Goal: Task Accomplishment & Management: Manage account settings

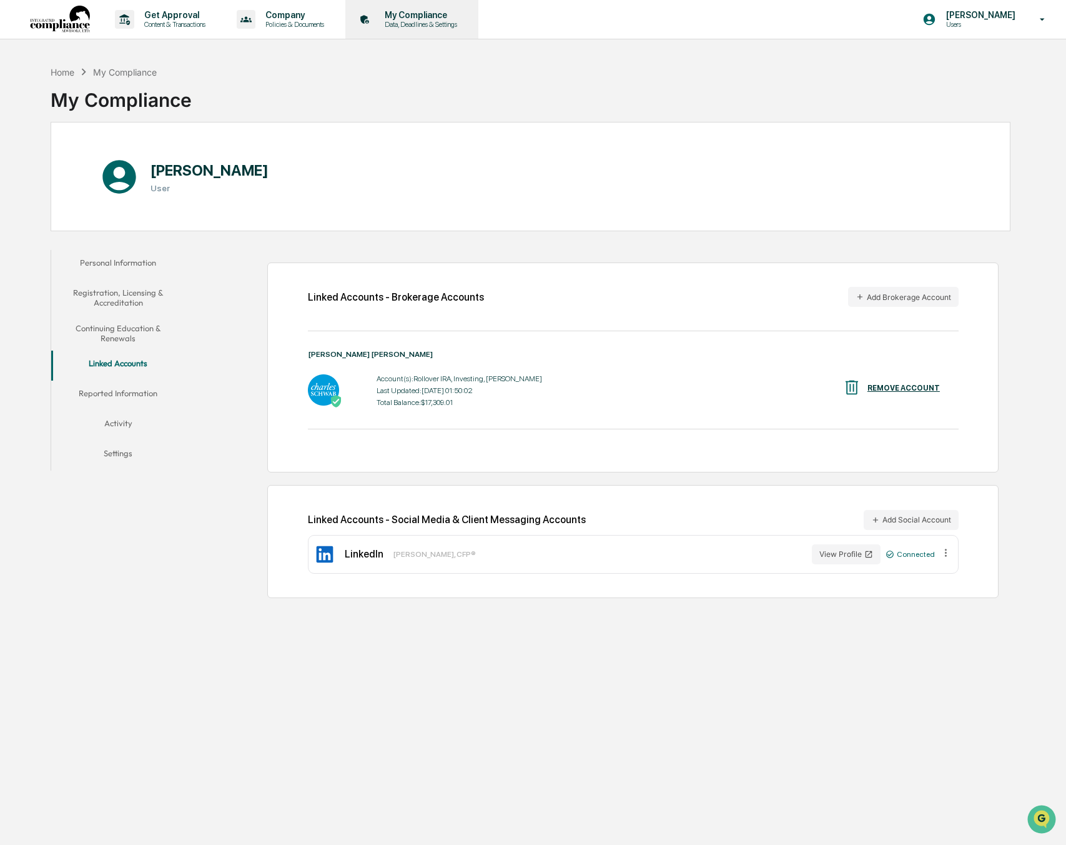
click at [442, 30] on div "My Compliance Data, Deadlines & Settings" at bounding box center [410, 19] width 121 height 39
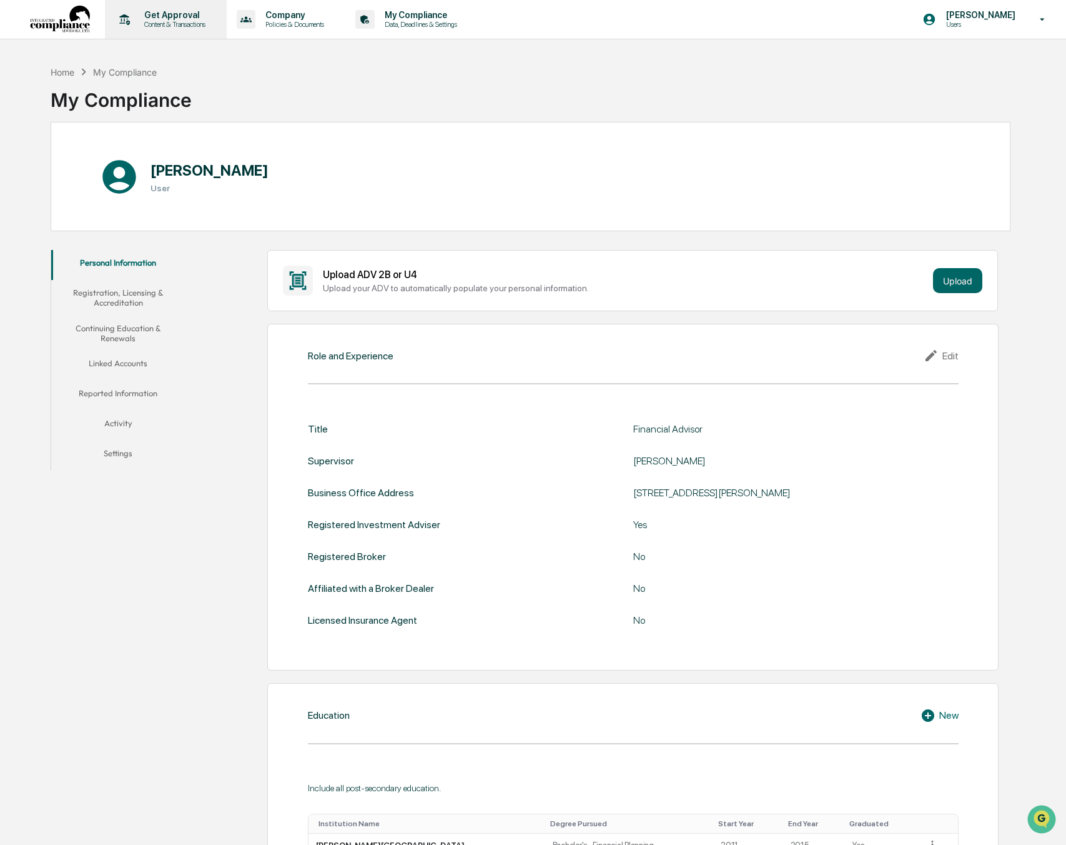
click at [156, 19] on p "Get Approval" at bounding box center [172, 15] width 77 height 10
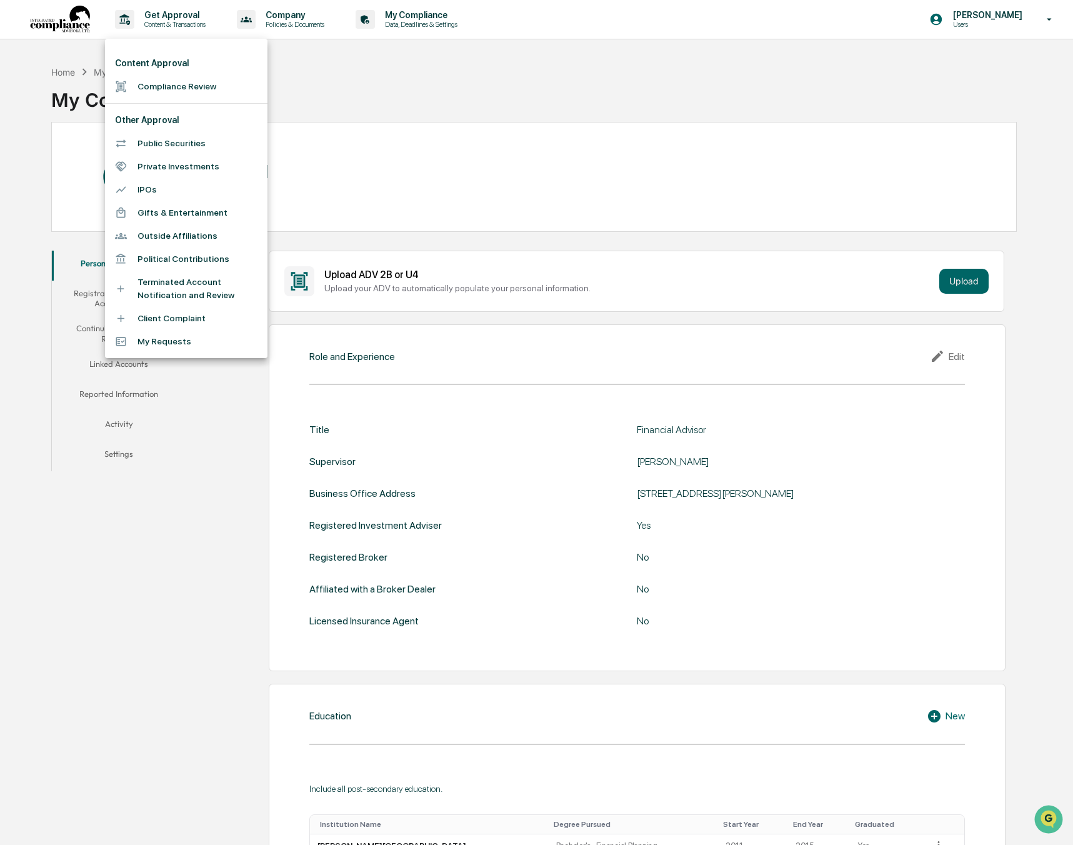
click at [200, 27] on div at bounding box center [536, 422] width 1073 height 845
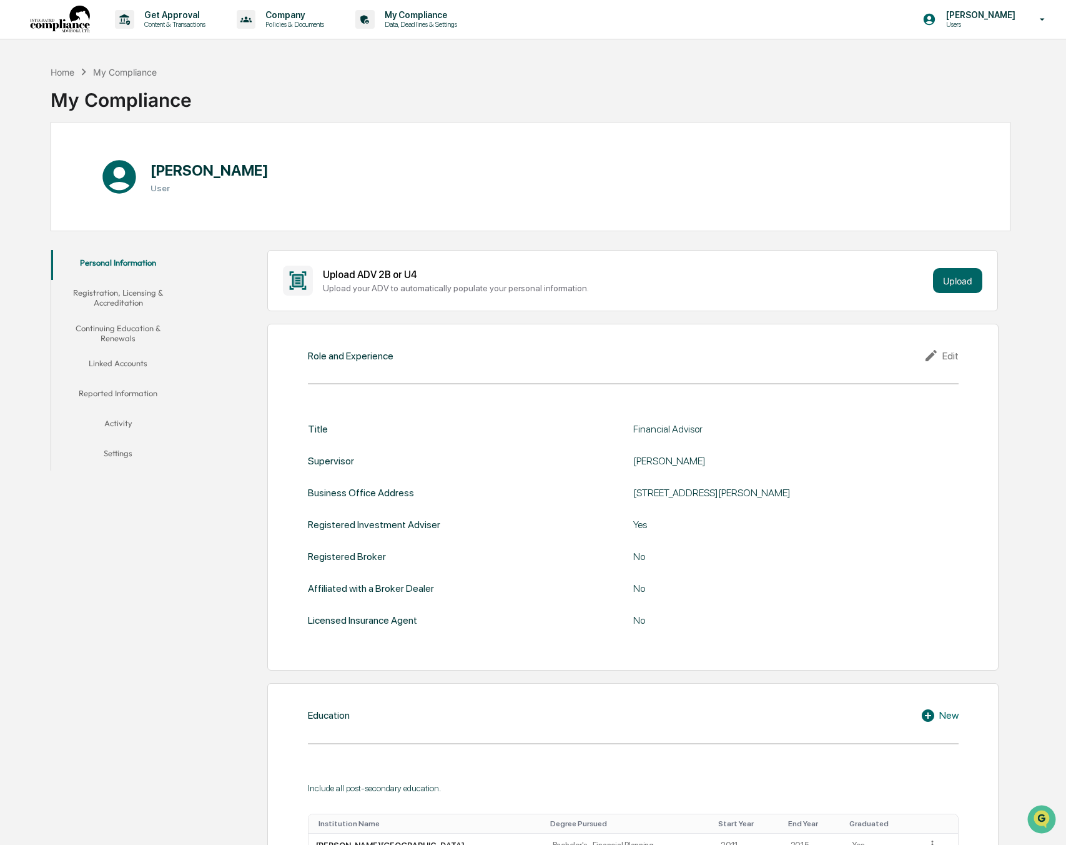
click at [29, 20] on div "Get Approval Content & Transactions Company Policies & Documents My Compliance …" at bounding box center [533, 19] width 1066 height 39
click at [56, 21] on img at bounding box center [60, 20] width 60 height 28
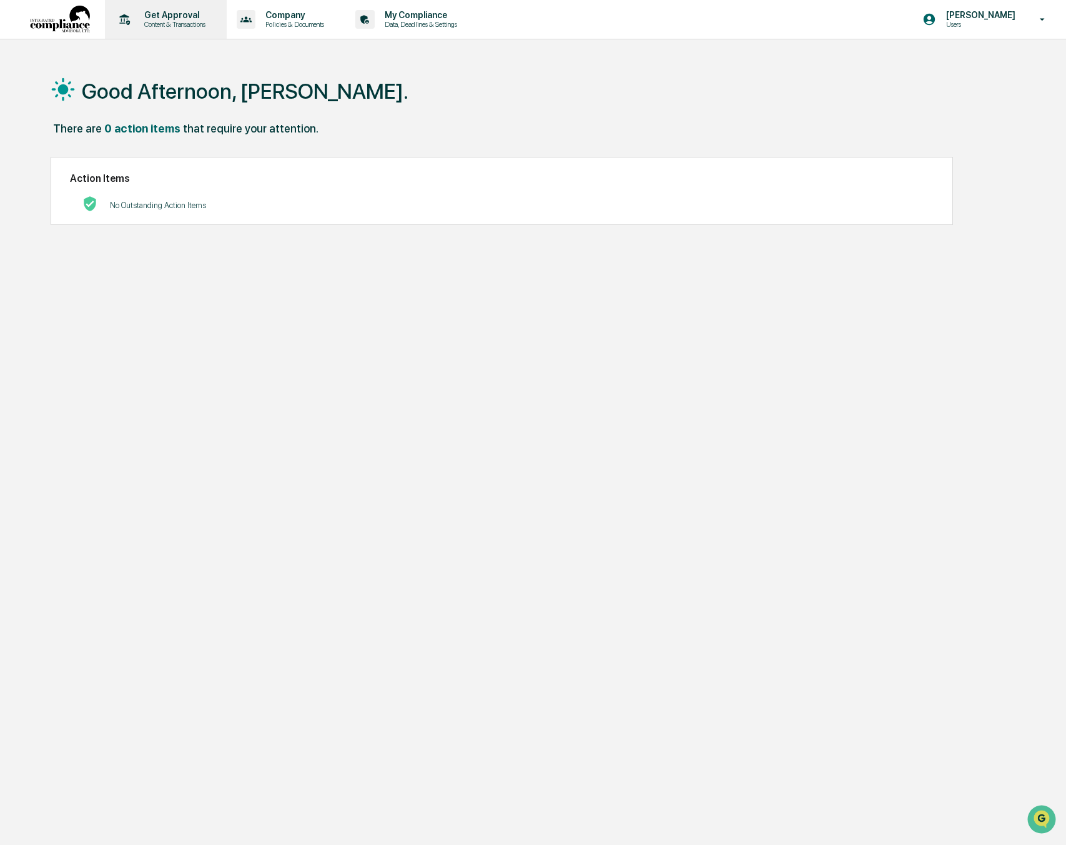
click at [214, 34] on div "Get Approval Content & Transactions" at bounding box center [164, 19] width 109 height 39
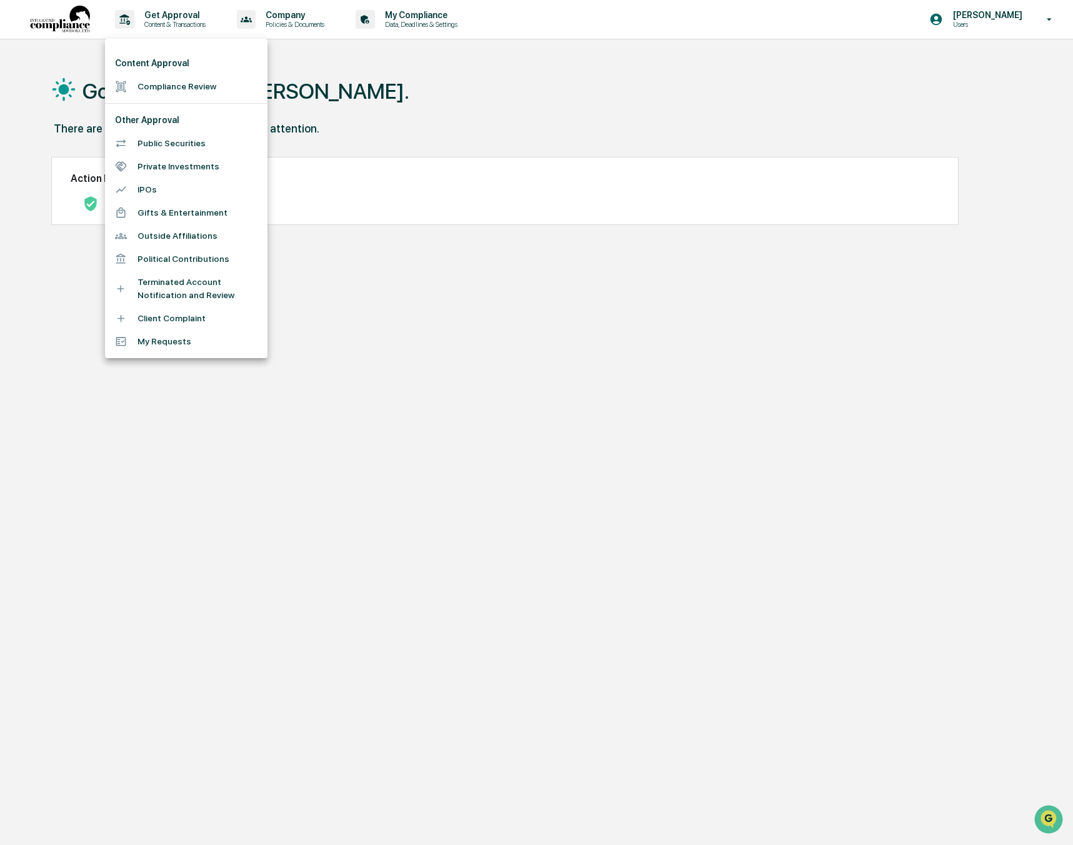
click at [192, 346] on li "My Requests" at bounding box center [186, 341] width 162 height 23
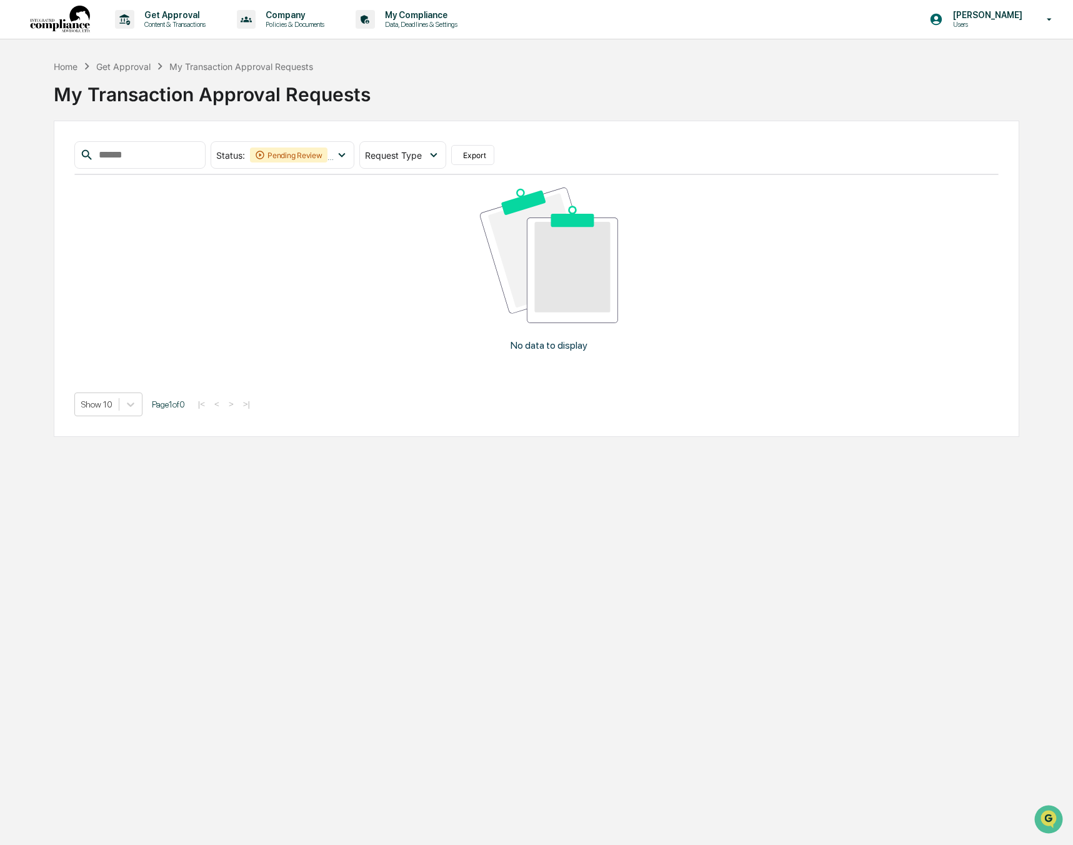
click at [47, 70] on div "Home Get Approval My Transaction Approval Requests My Transaction Approval Requ…" at bounding box center [536, 247] width 1073 height 377
click at [63, 72] on div "Home Get Approval My Transaction Approval Requests" at bounding box center [184, 66] width 260 height 14
click at [66, 67] on div "Home" at bounding box center [66, 66] width 24 height 11
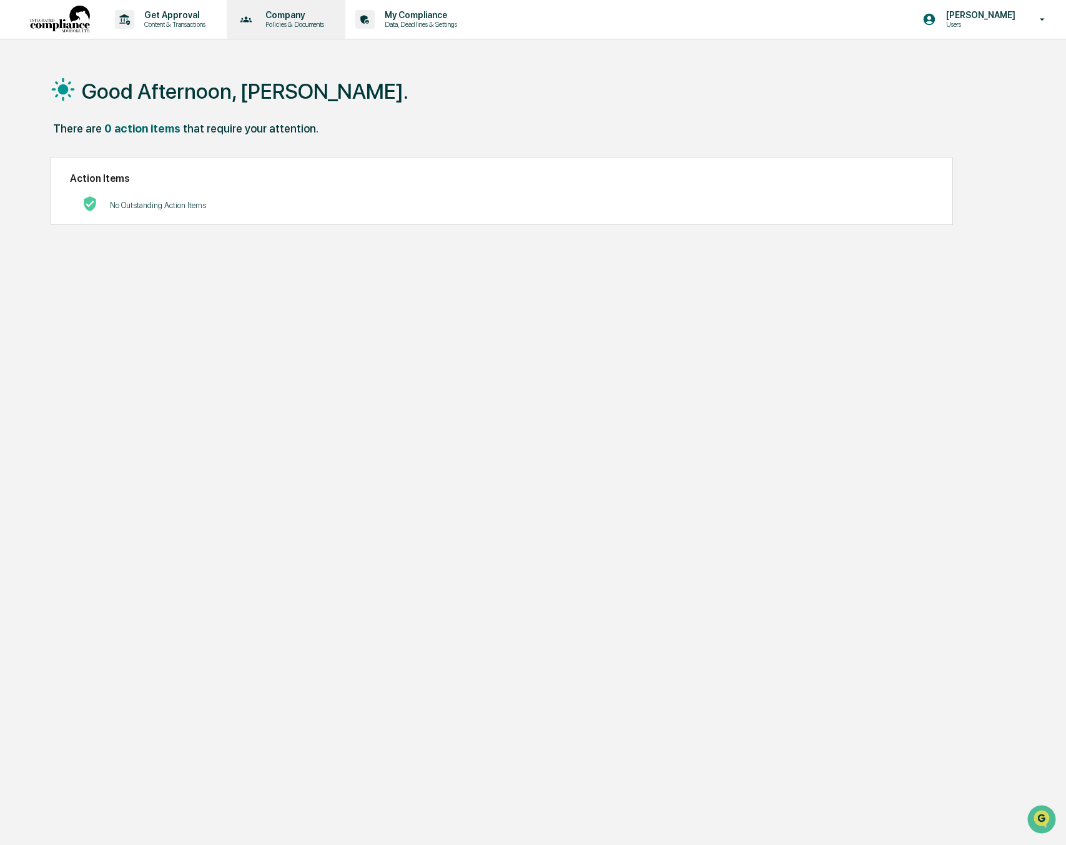
click at [284, 16] on p "Company" at bounding box center [293, 15] width 75 height 10
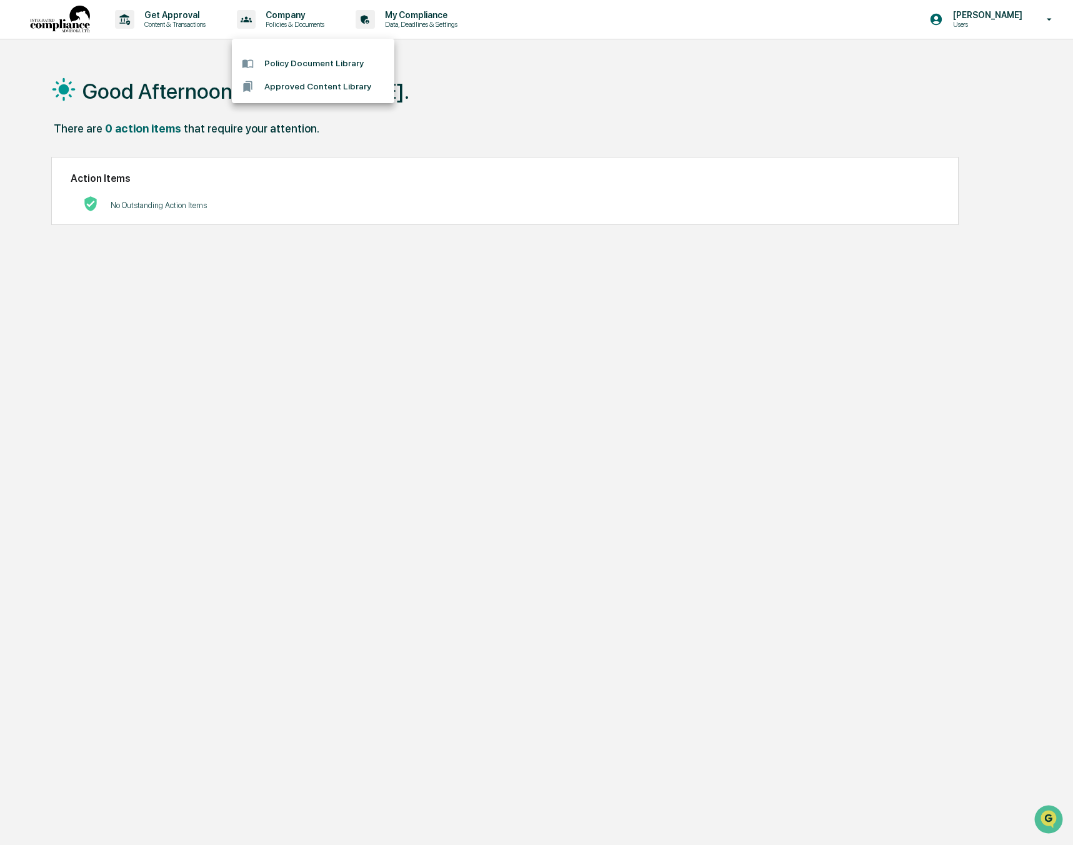
click at [427, 18] on div at bounding box center [536, 422] width 1073 height 845
click at [390, 27] on p "Data, Deadlines & Settings" at bounding box center [419, 24] width 89 height 9
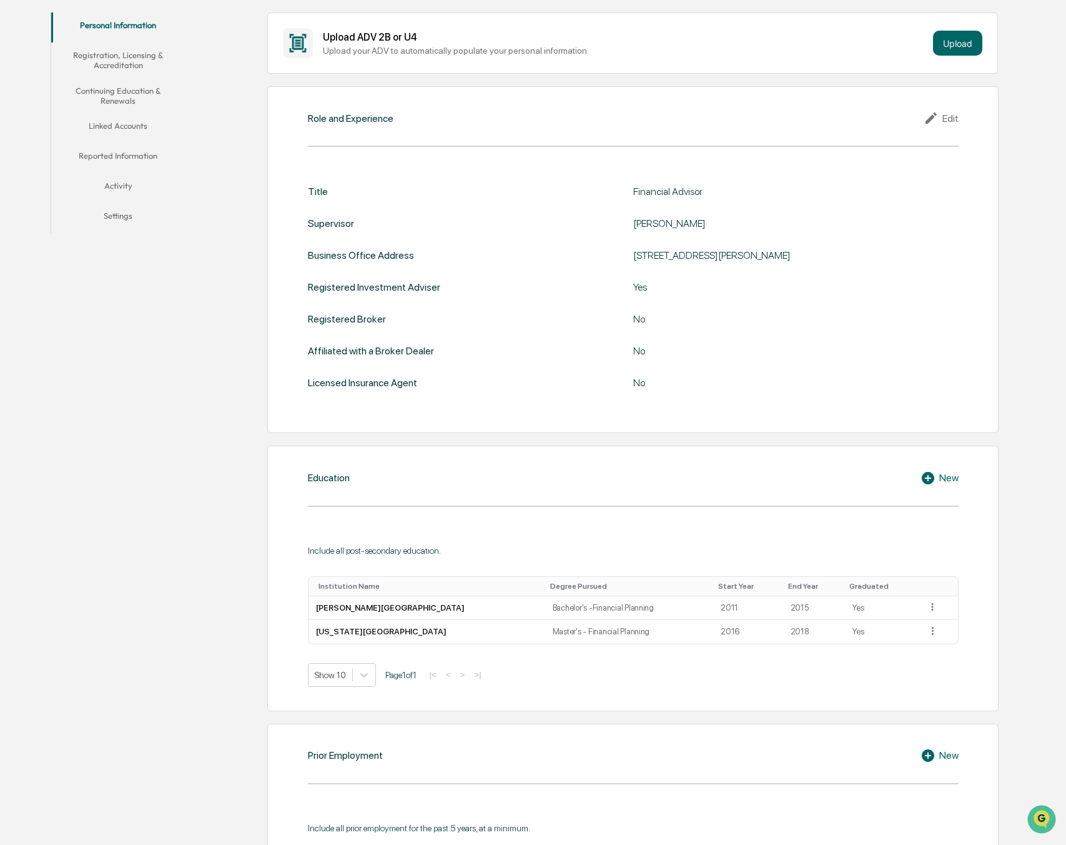
scroll to position [59, 0]
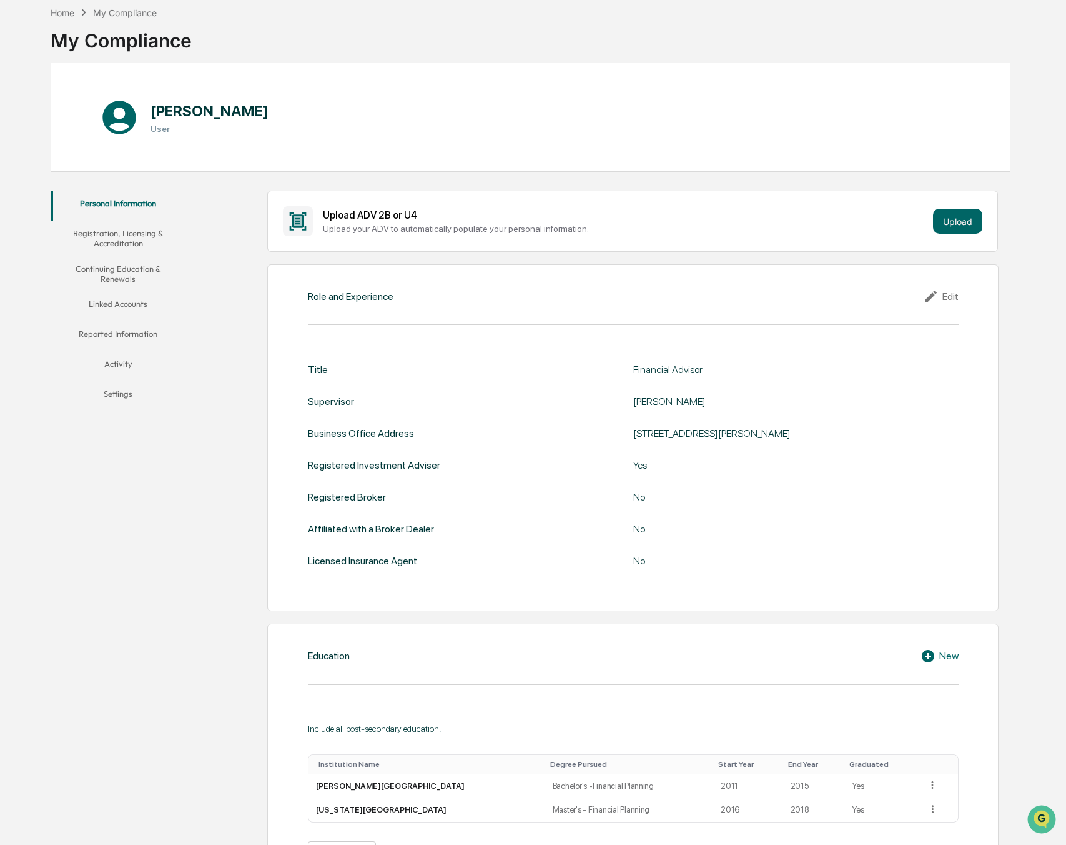
click at [117, 233] on button "Registration, Licensing & Accreditation" at bounding box center [118, 239] width 134 height 36
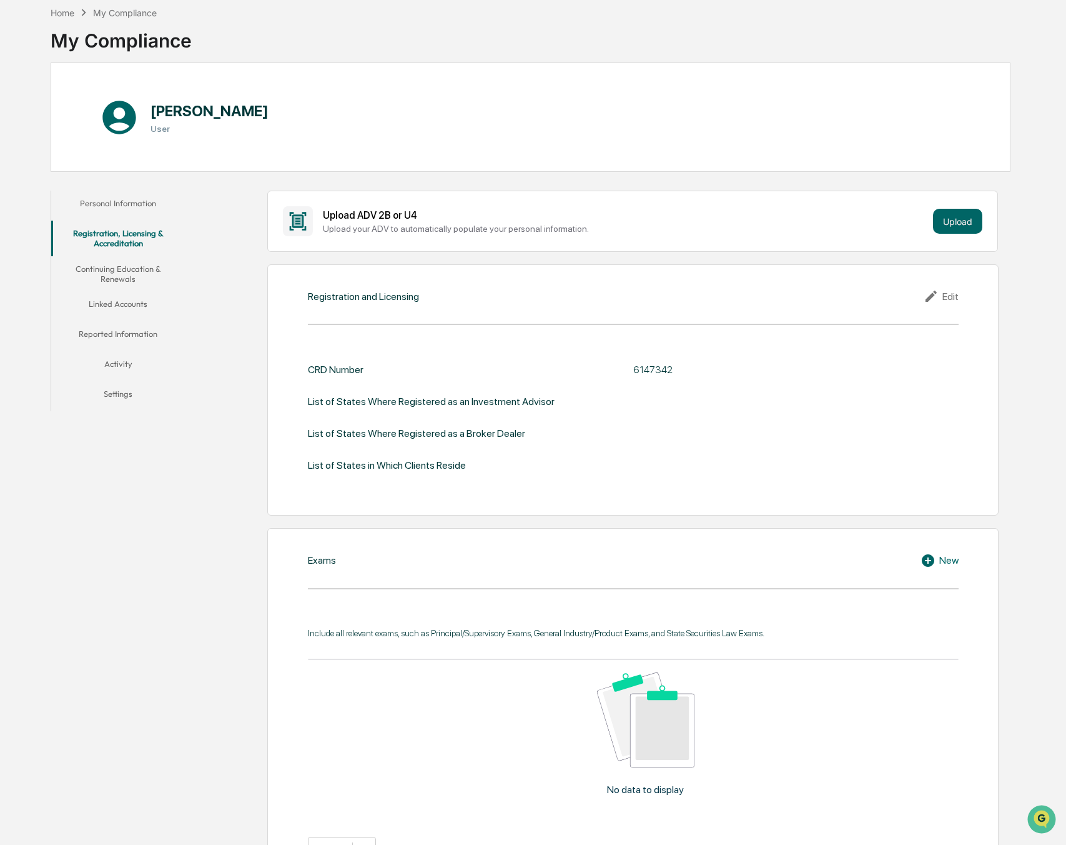
click at [123, 261] on button "Continuing Education & Renewals" at bounding box center [118, 274] width 134 height 36
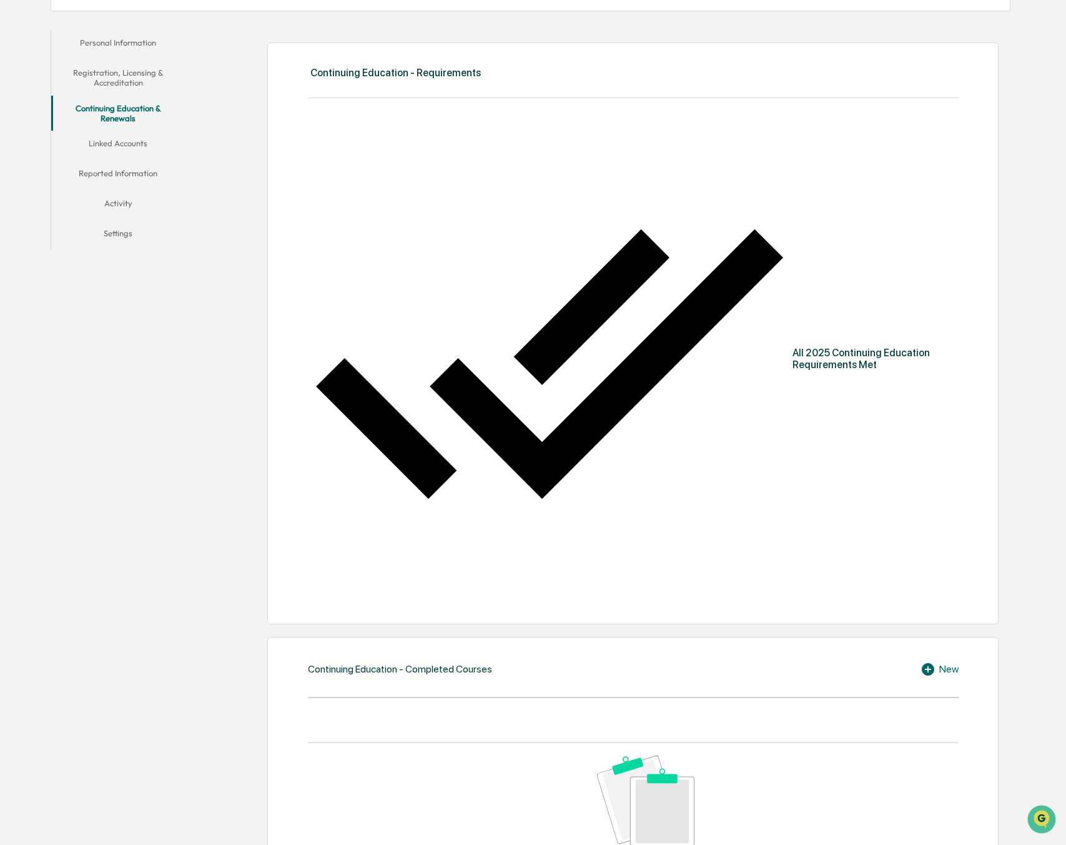
scroll to position [122, 0]
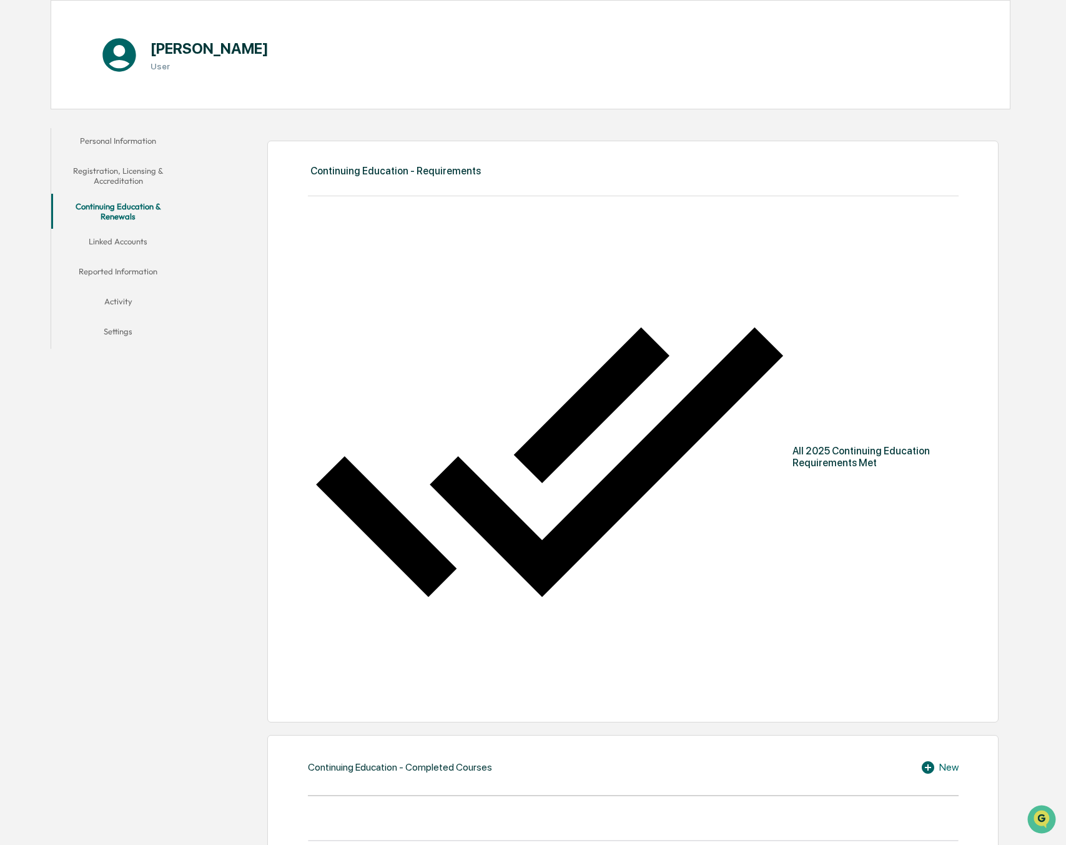
click at [131, 243] on button "Linked Accounts" at bounding box center [118, 244] width 134 height 30
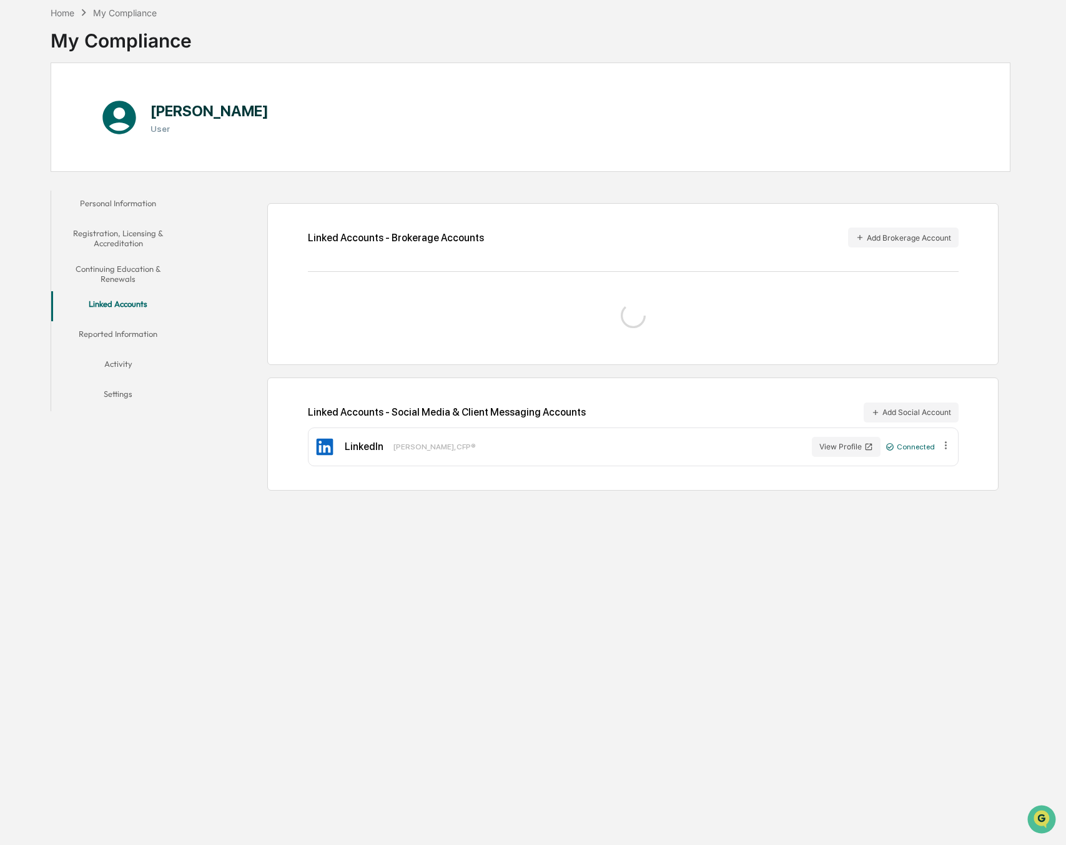
scroll to position [59, 0]
click at [140, 320] on button "Linked Accounts" at bounding box center [118, 306] width 134 height 30
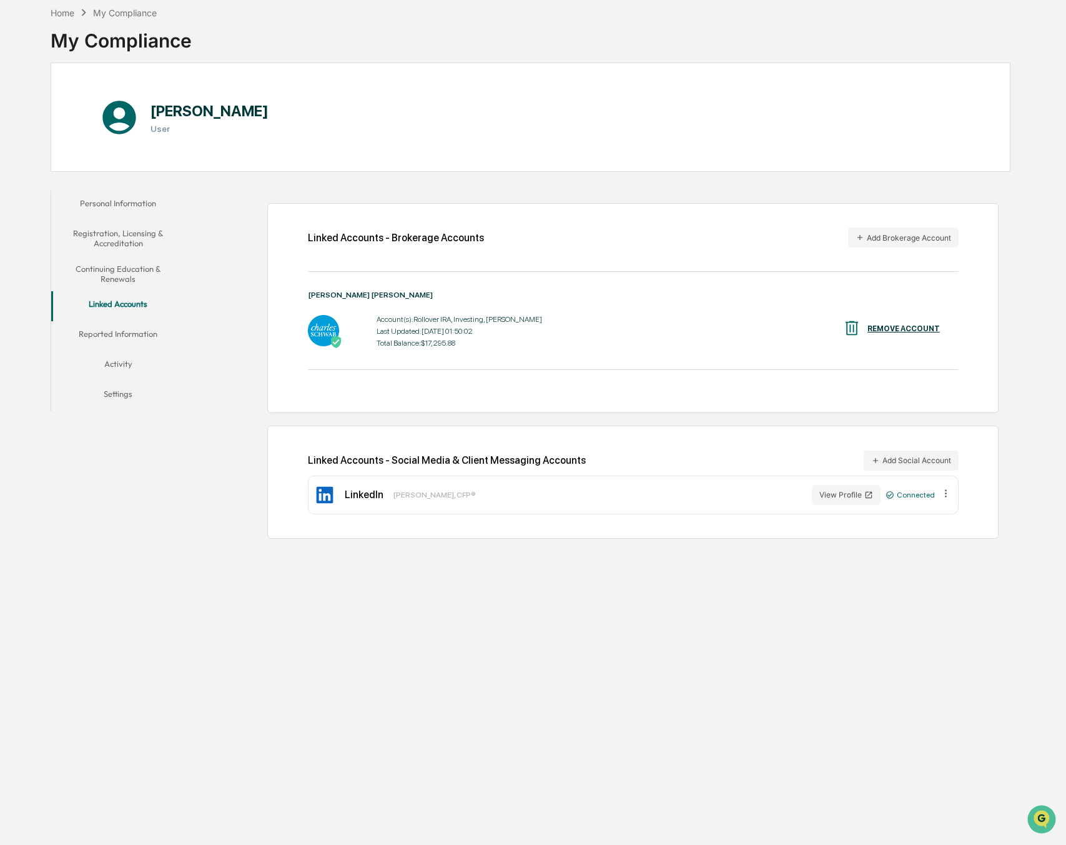
click at [137, 358] on button "Activity" at bounding box center [118, 366] width 134 height 30
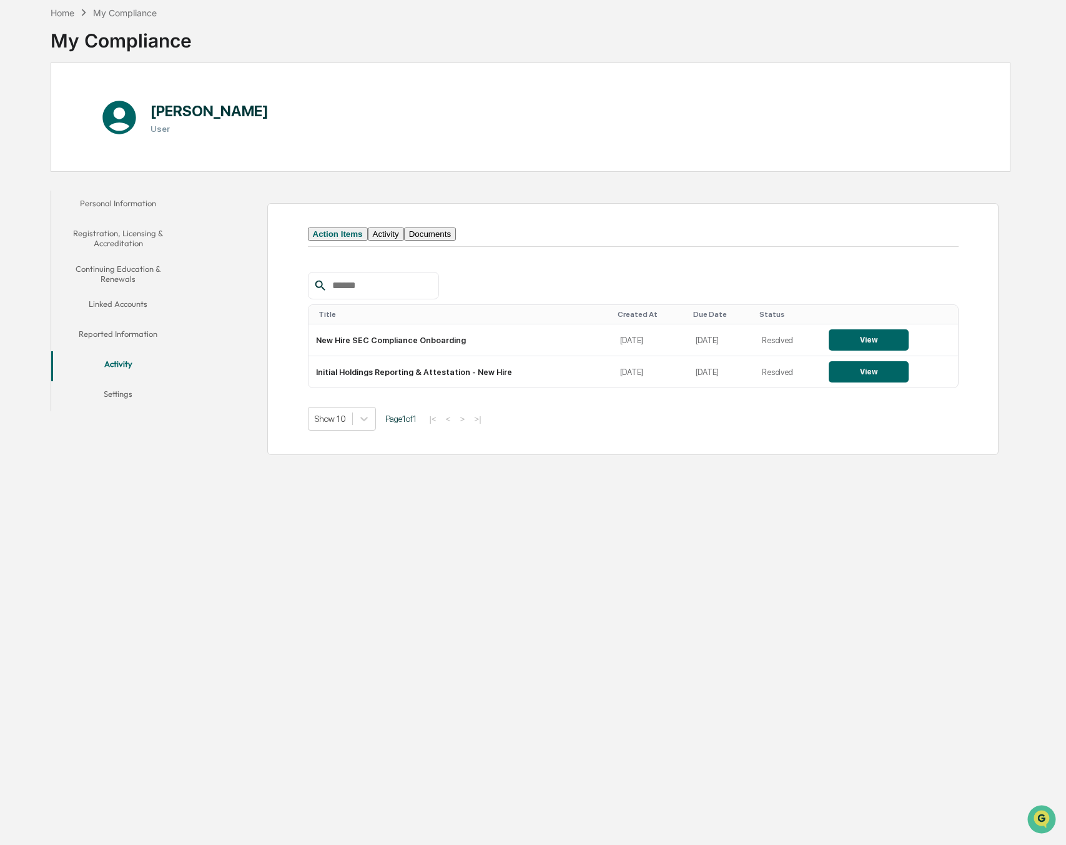
click at [119, 404] on button "Settings" at bounding box center [118, 396] width 134 height 30
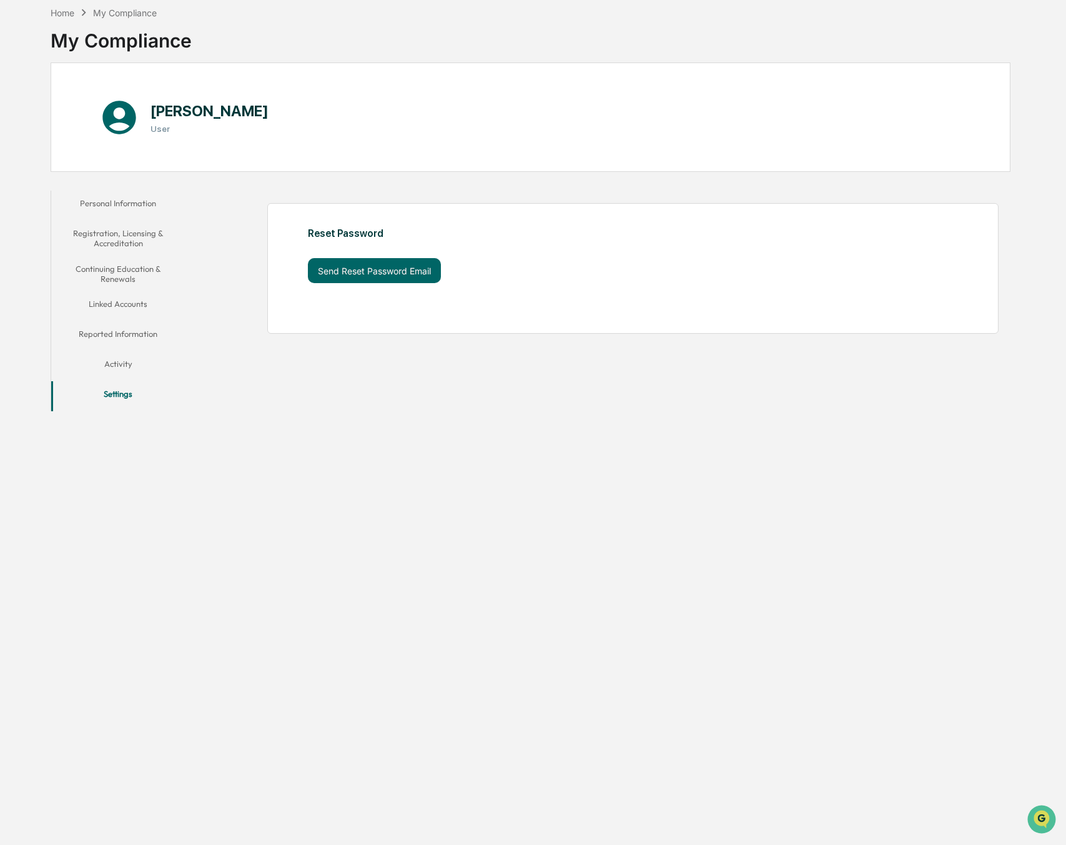
click at [41, 12] on div "Home My Compliance My Compliance [PERSON_NAME] User Personal Information Regist…" at bounding box center [530, 422] width 997 height 845
click at [69, 7] on div "Home" at bounding box center [63, 12] width 24 height 11
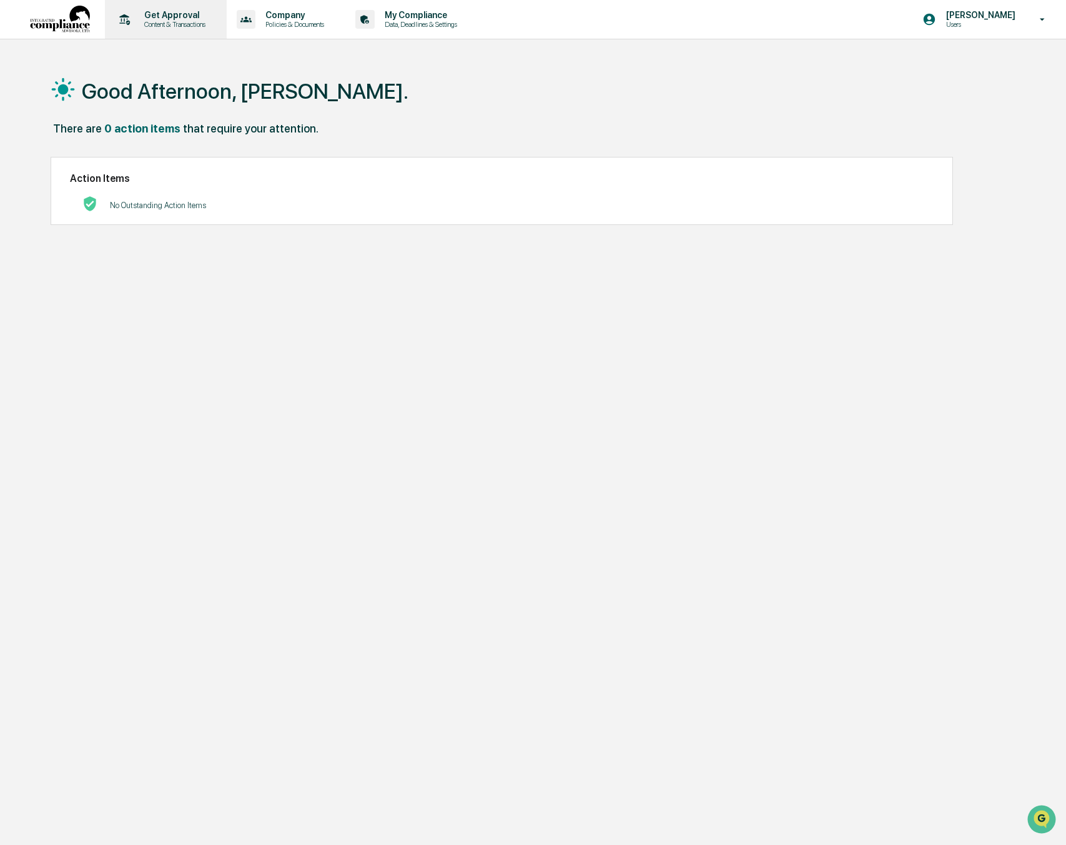
click at [169, 27] on p "Content & Transactions" at bounding box center [172, 24] width 77 height 9
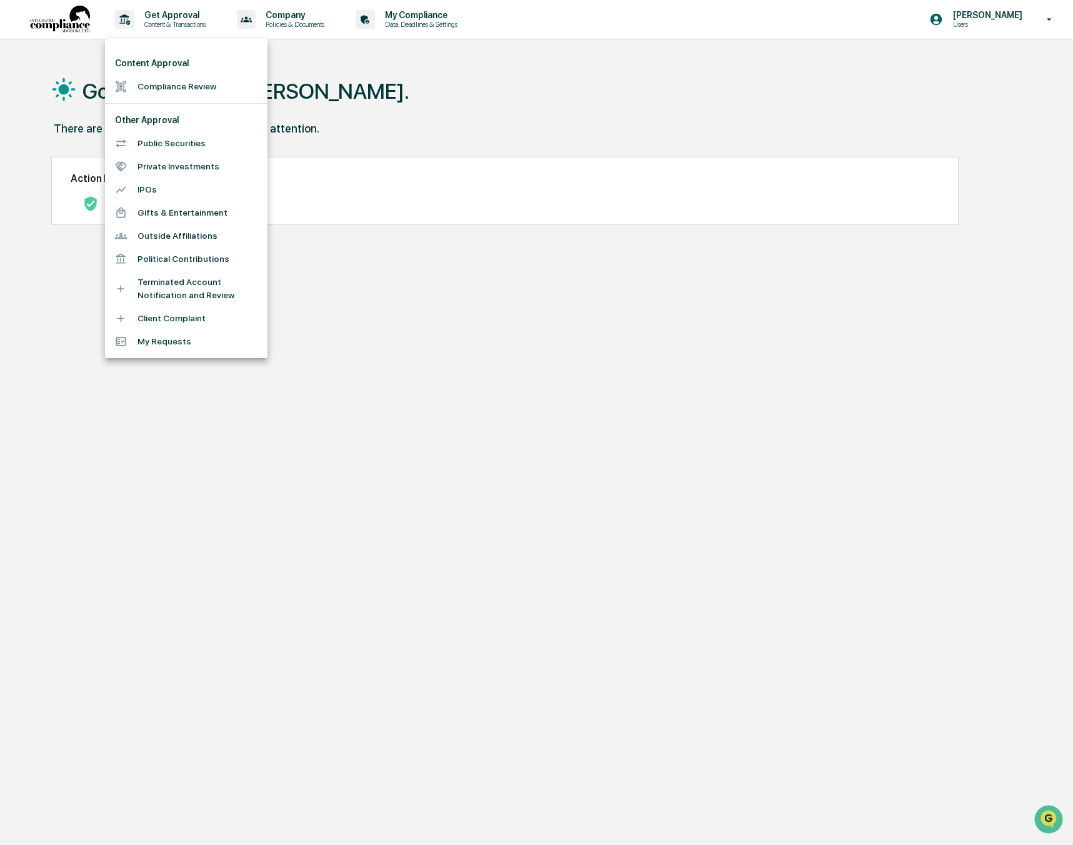
click at [179, 81] on li "Compliance Review" at bounding box center [186, 86] width 162 height 23
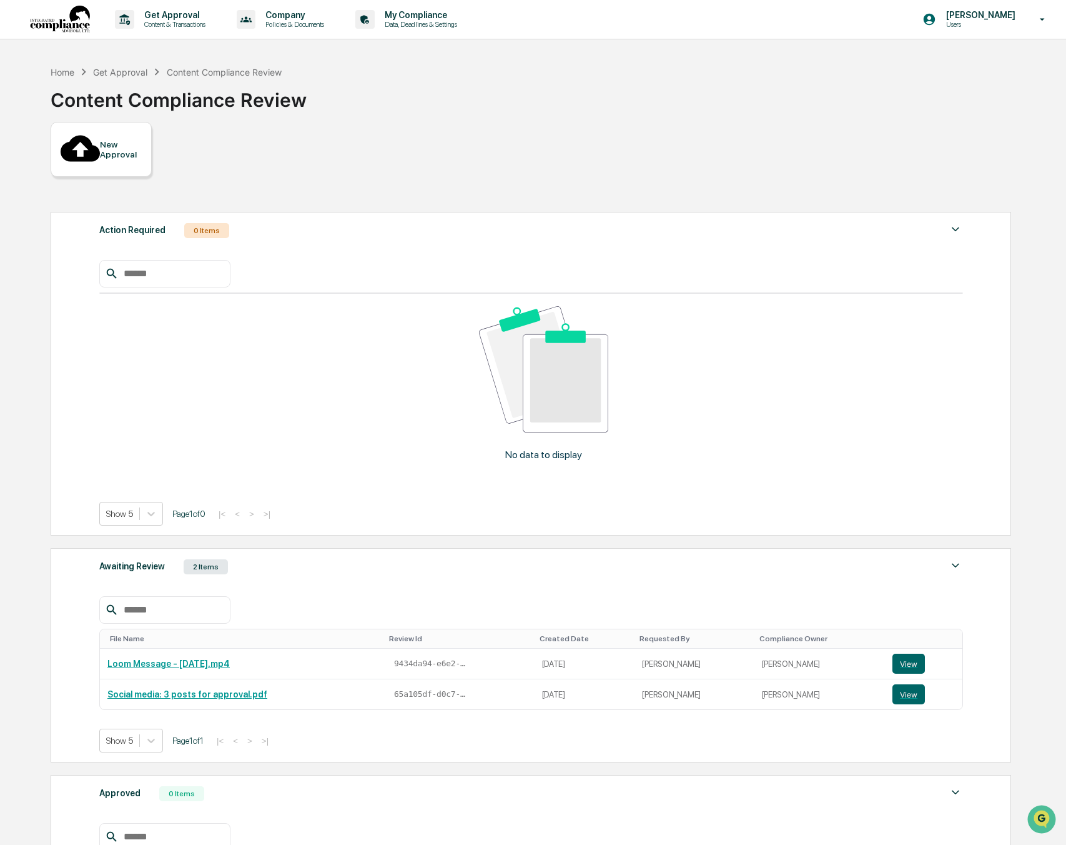
click at [267, 548] on div "Awaiting Review 2 Items File Name Review Id Created Date Requested By Complianc…" at bounding box center [531, 655] width 961 height 214
drag, startPoint x: 968, startPoint y: 258, endPoint x: 960, endPoint y: 262, distance: 9.8
click at [968, 548] on div "Awaiting Review 2 Items File Name Review Id Created Date Requested By Complianc…" at bounding box center [531, 655] width 961 height 214
click at [960, 558] on img at bounding box center [955, 565] width 15 height 15
click at [224, 689] on link "Social media: 3 posts for approval.pdf" at bounding box center [187, 694] width 160 height 10
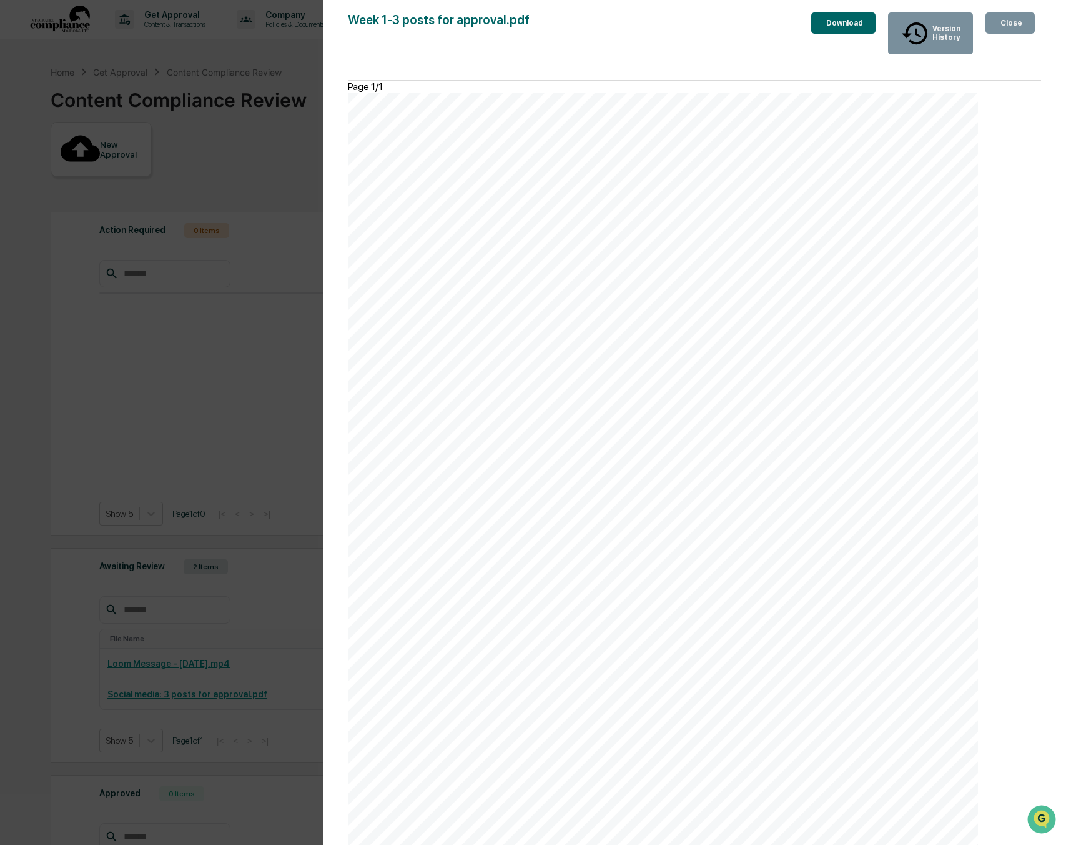
scroll to position [63, 0]
click at [155, 697] on div "Version History [DATE] 07:40 PM [PERSON_NAME] Week 1-3 posts for approval.pdf C…" at bounding box center [533, 422] width 1066 height 845
